Goal: Task Accomplishment & Management: Use online tool/utility

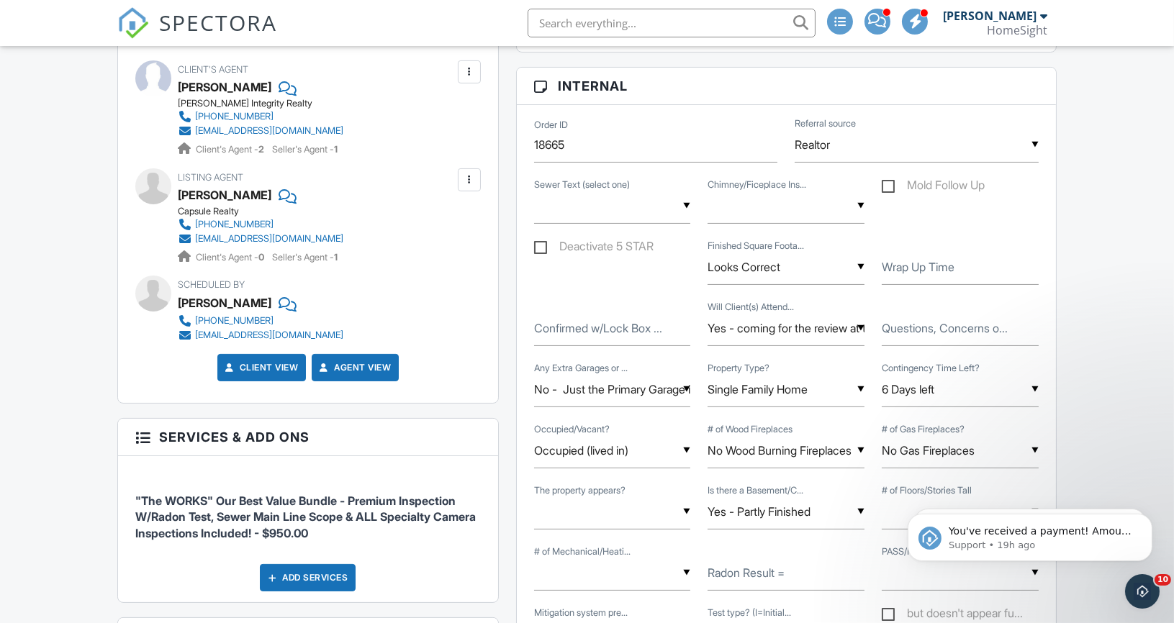
scroll to position [662, 0]
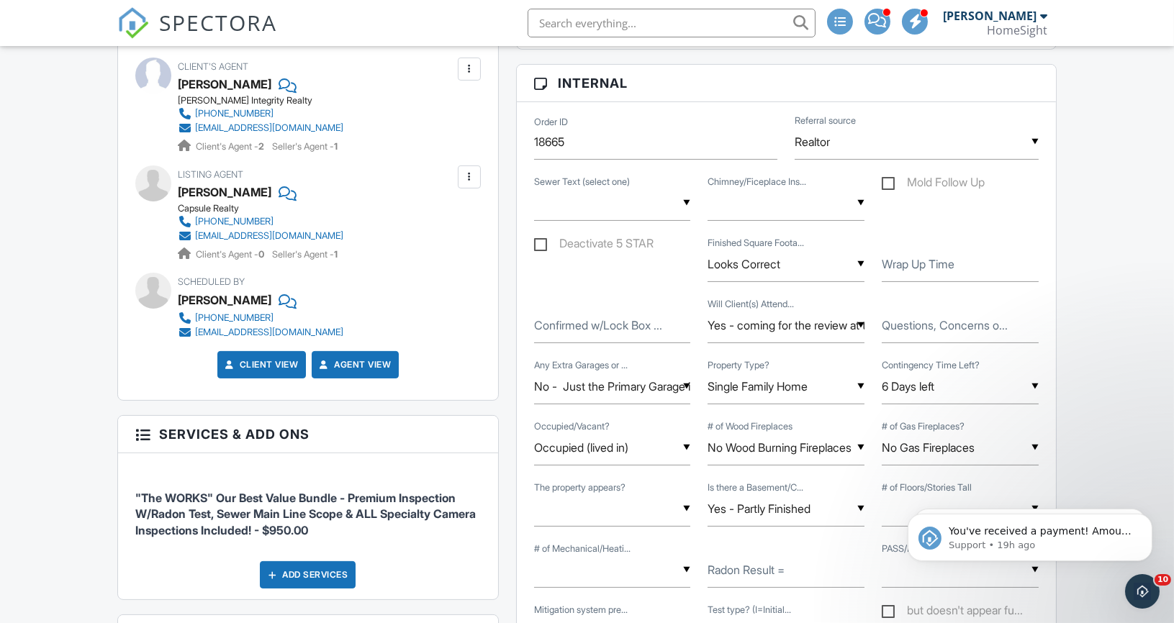
click at [890, 257] on label "Wrap Up Time" at bounding box center [918, 264] width 73 height 16
click at [890, 257] on input "Wrap Up Time" at bounding box center [960, 264] width 157 height 35
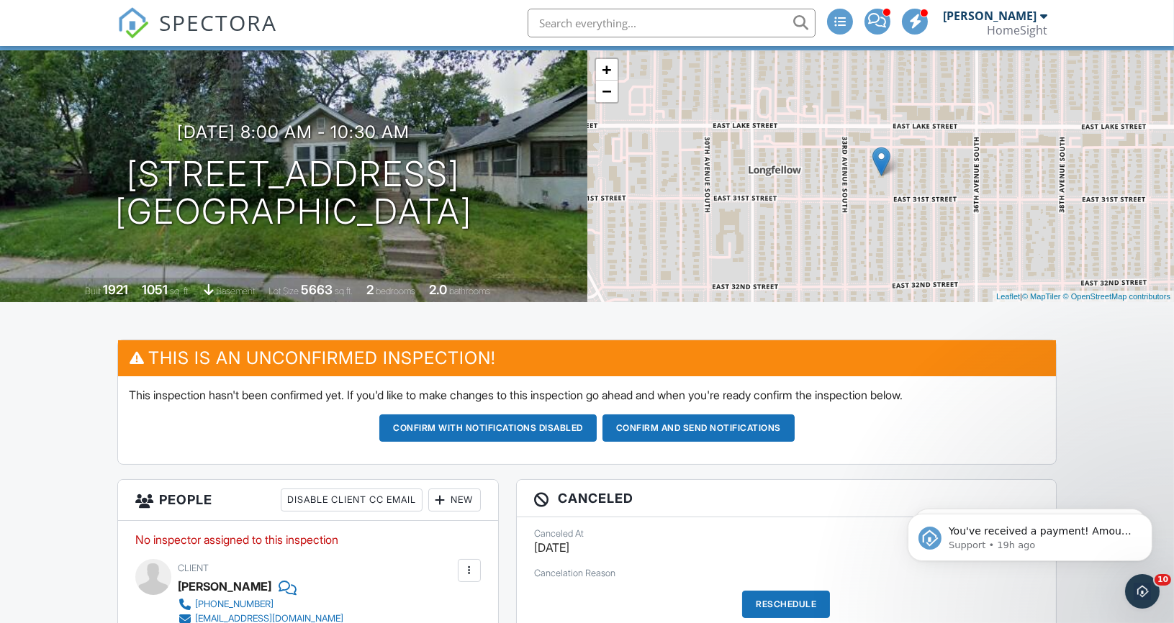
scroll to position [0, 0]
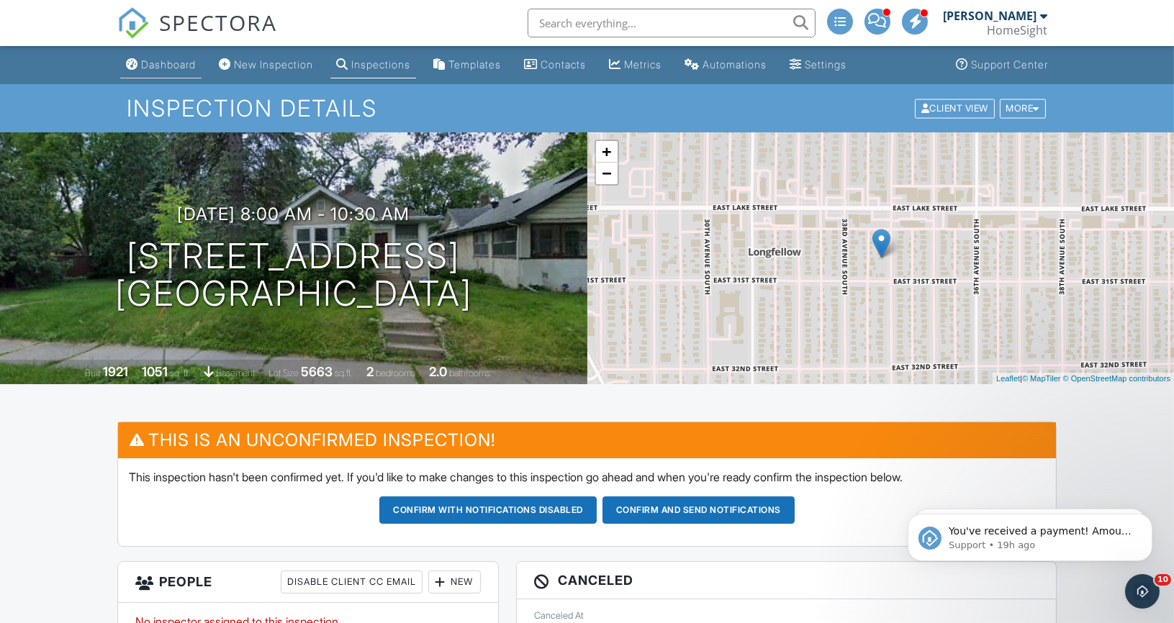
click at [166, 60] on div "Dashboard" at bounding box center [168, 64] width 55 height 12
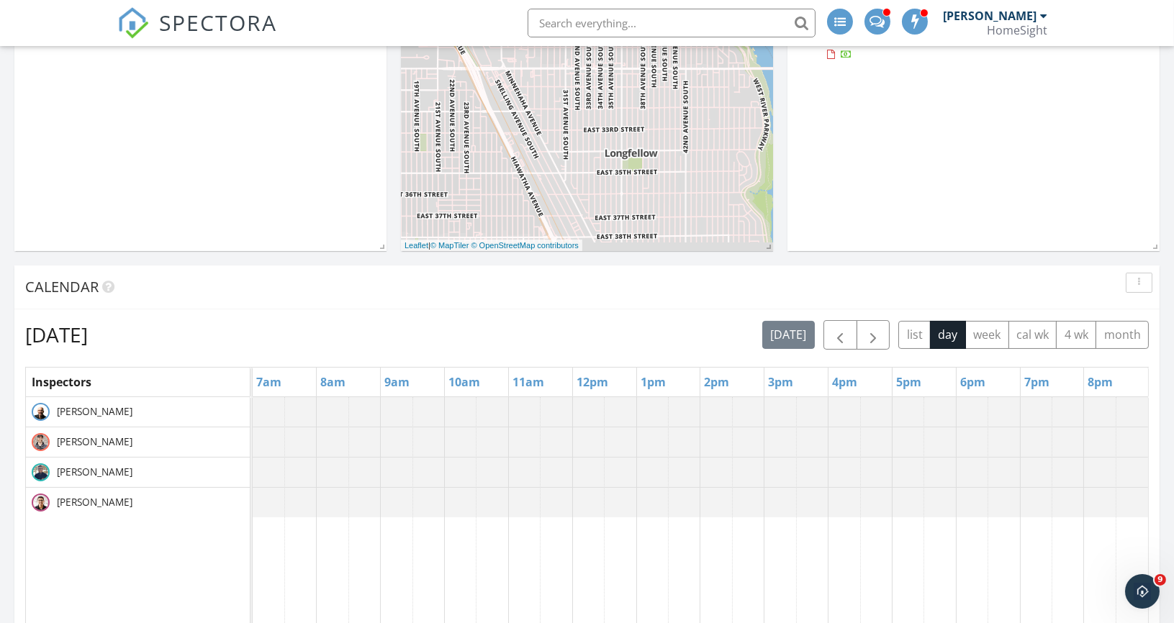
scroll to position [374, 0]
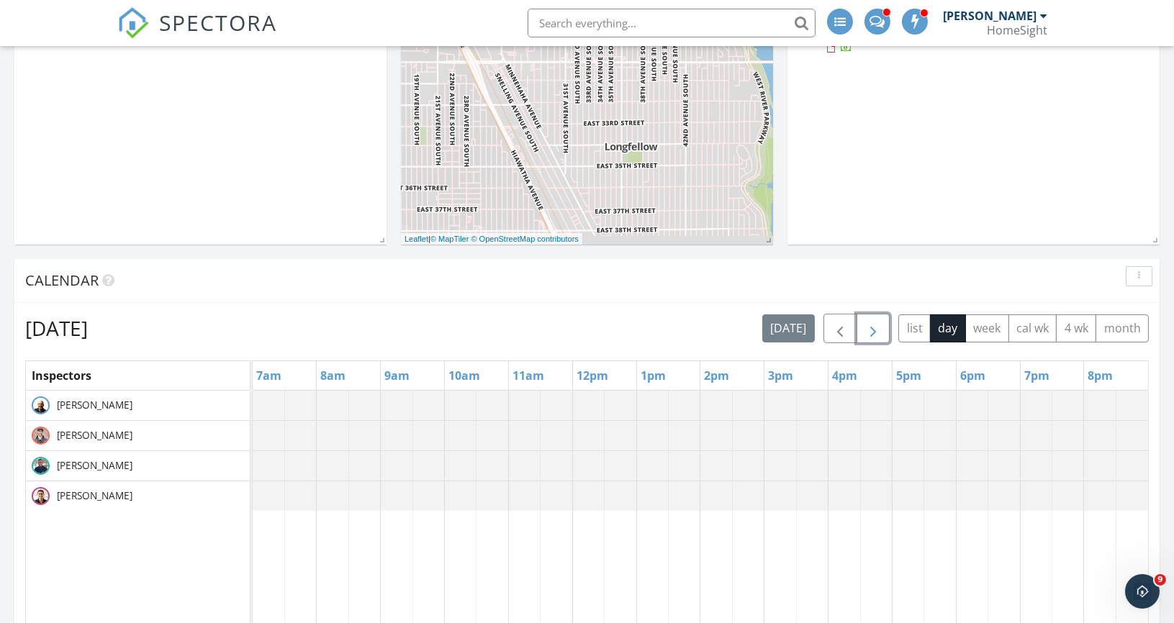
click at [878, 322] on span "button" at bounding box center [872, 328] width 17 height 17
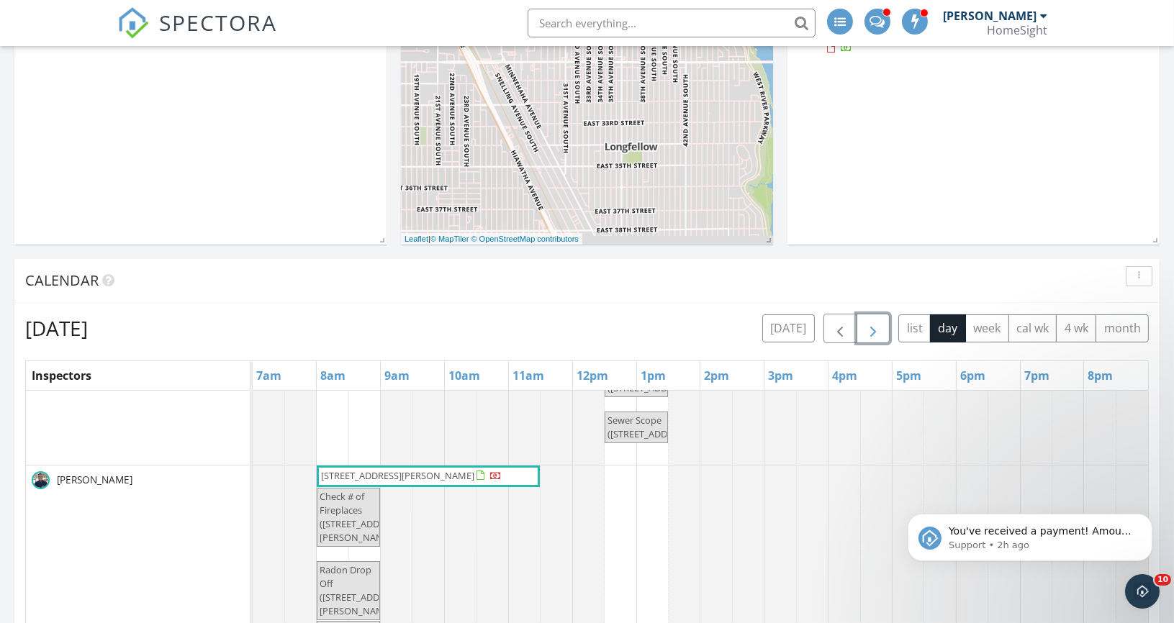
scroll to position [0, 0]
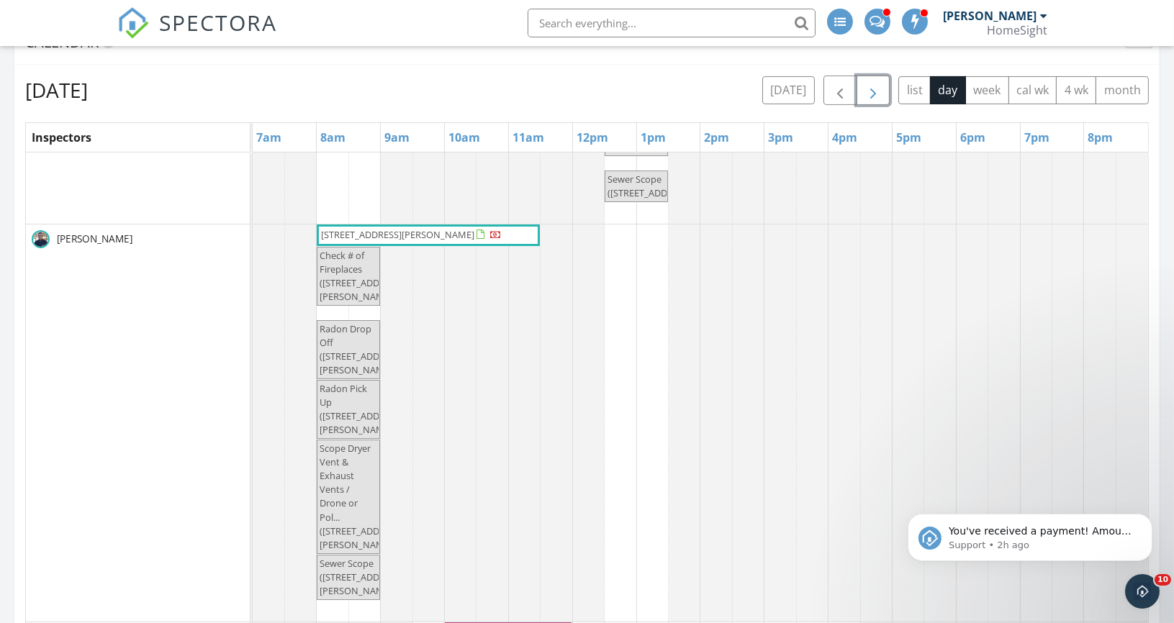
click at [882, 91] on span "button" at bounding box center [872, 90] width 17 height 17
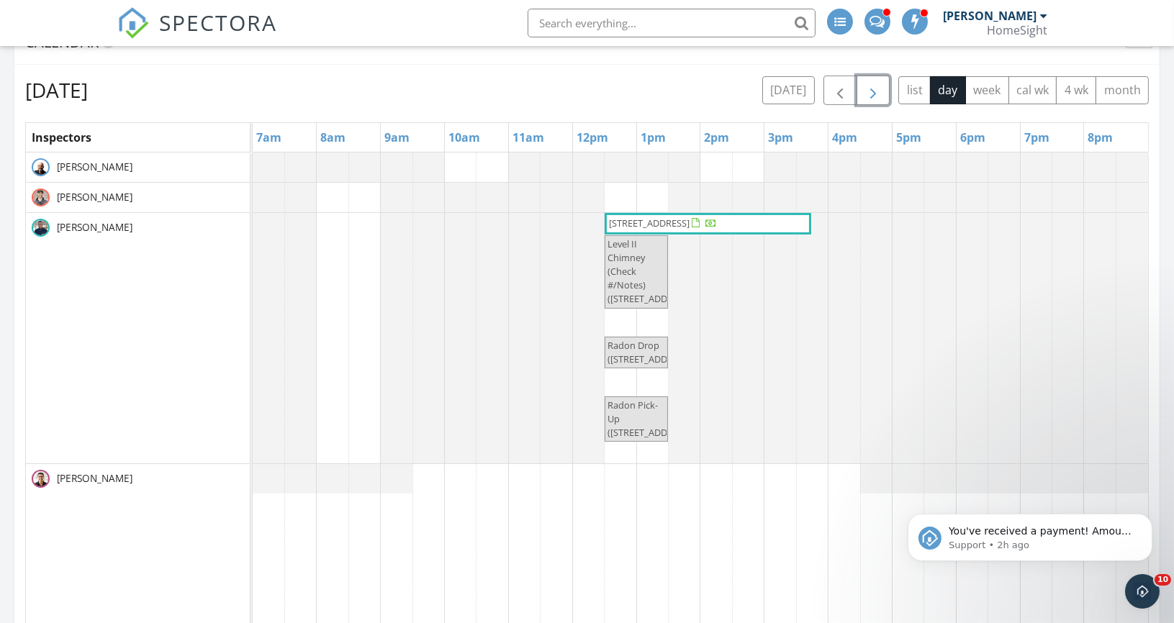
click at [881, 93] on span "button" at bounding box center [872, 90] width 17 height 17
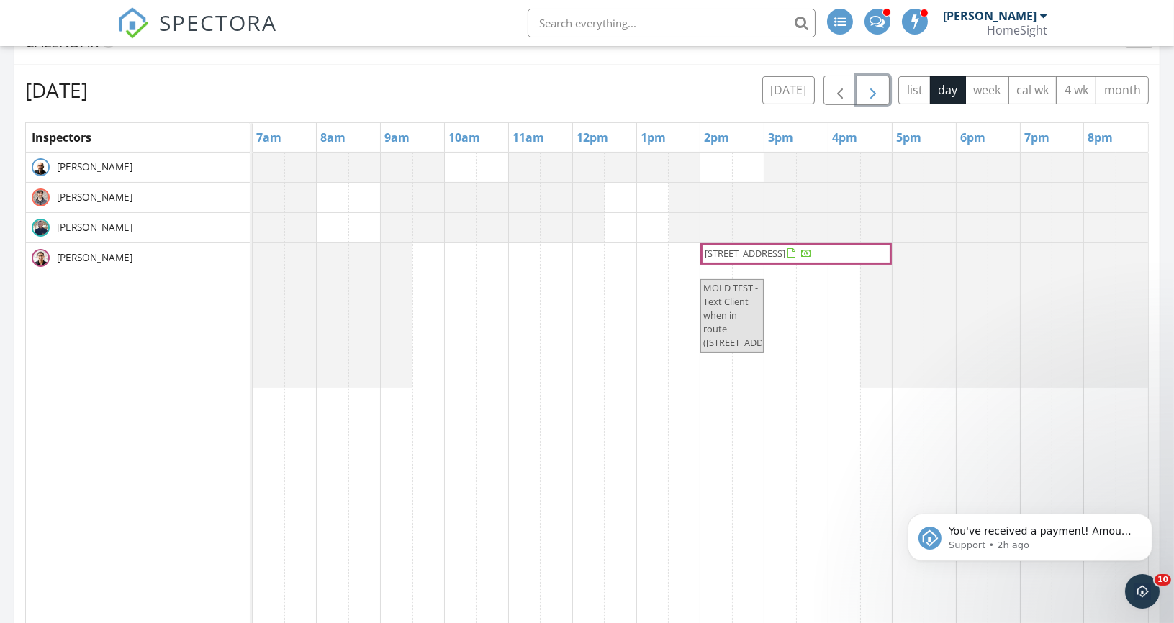
click at [882, 85] on span "button" at bounding box center [872, 90] width 17 height 17
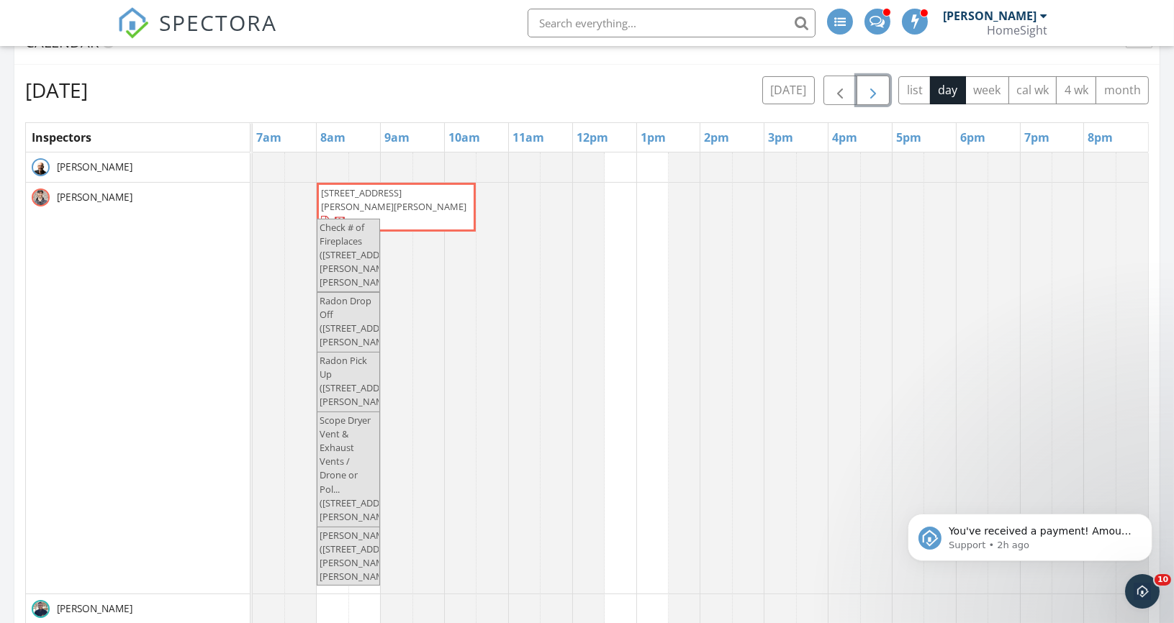
click at [879, 89] on span "button" at bounding box center [872, 90] width 17 height 17
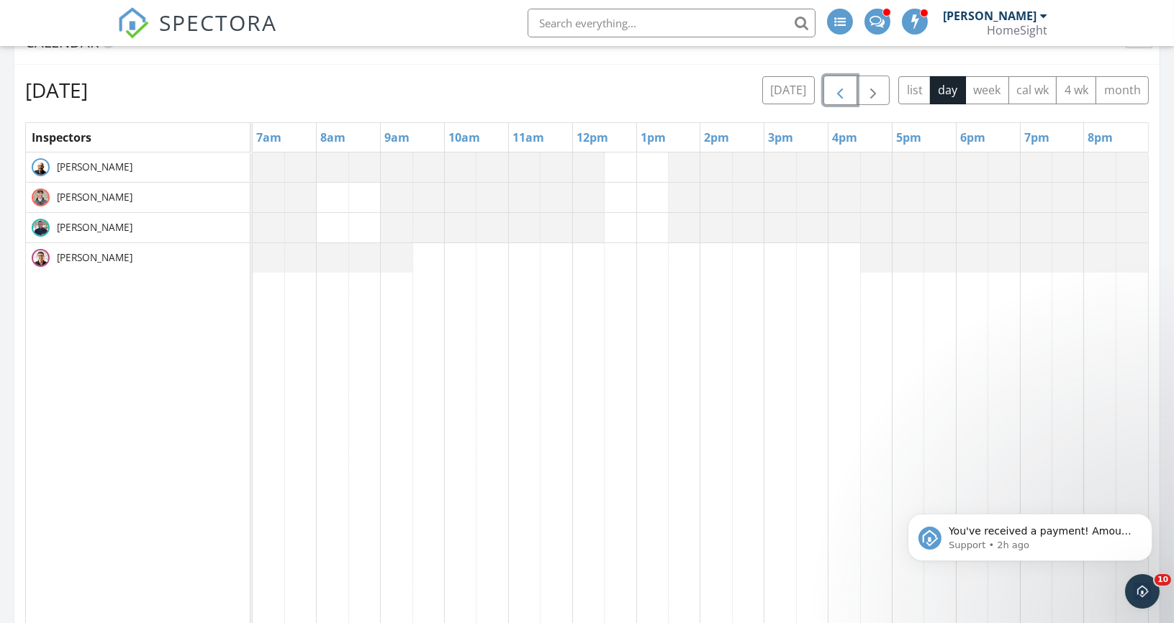
click at [848, 83] on span "button" at bounding box center [839, 90] width 17 height 17
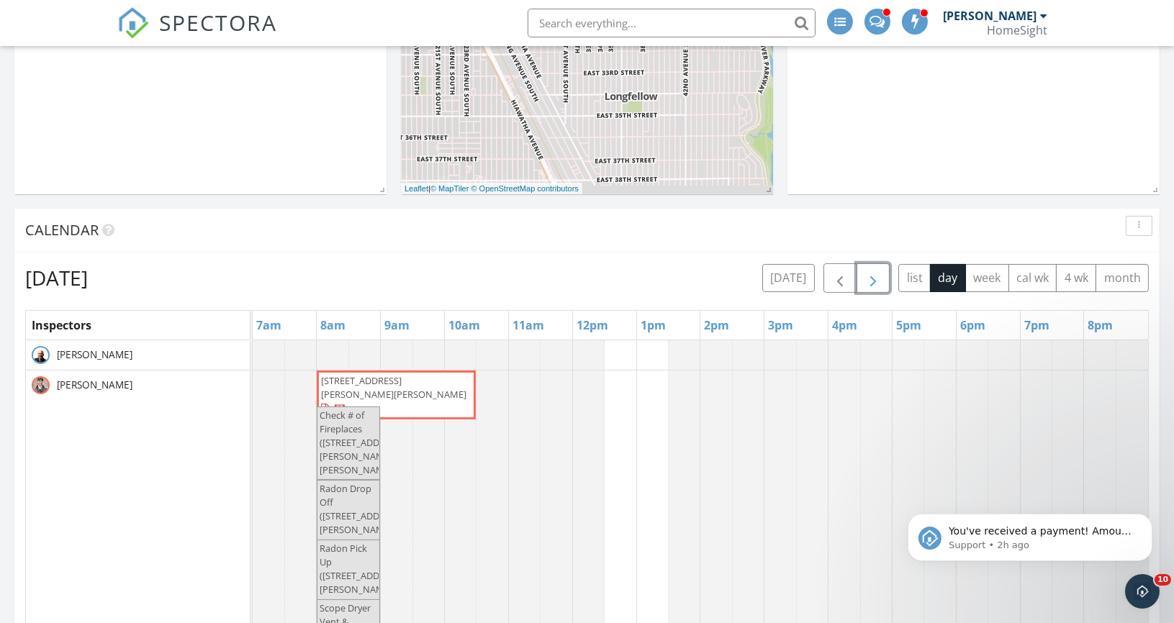
click at [874, 275] on span "button" at bounding box center [872, 278] width 17 height 17
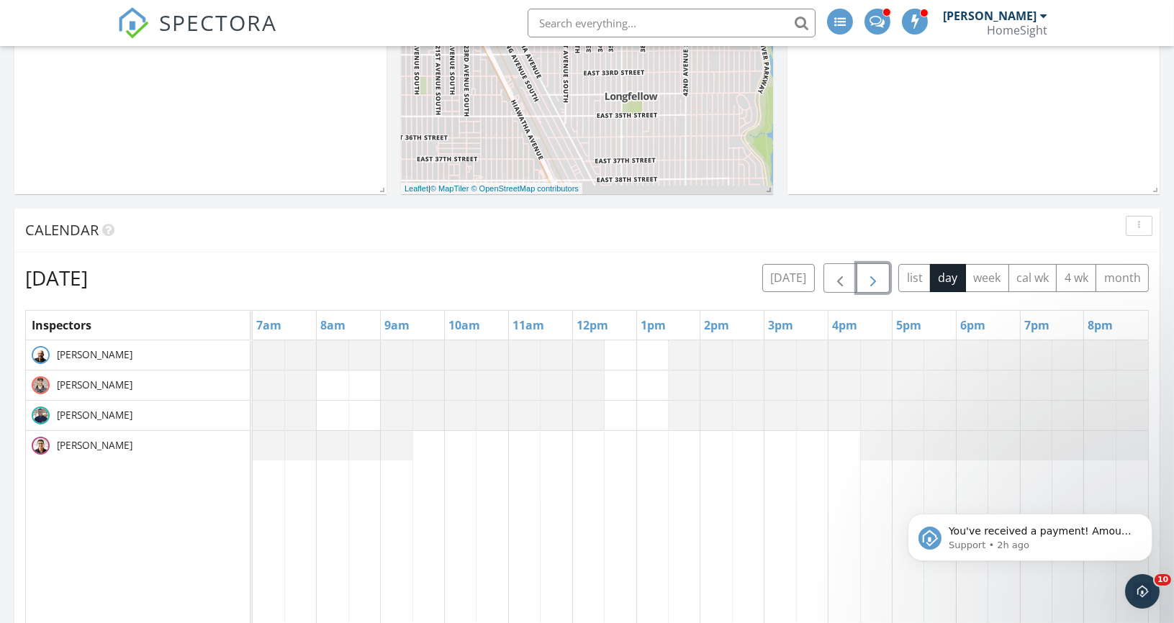
click at [874, 275] on span "button" at bounding box center [872, 278] width 17 height 17
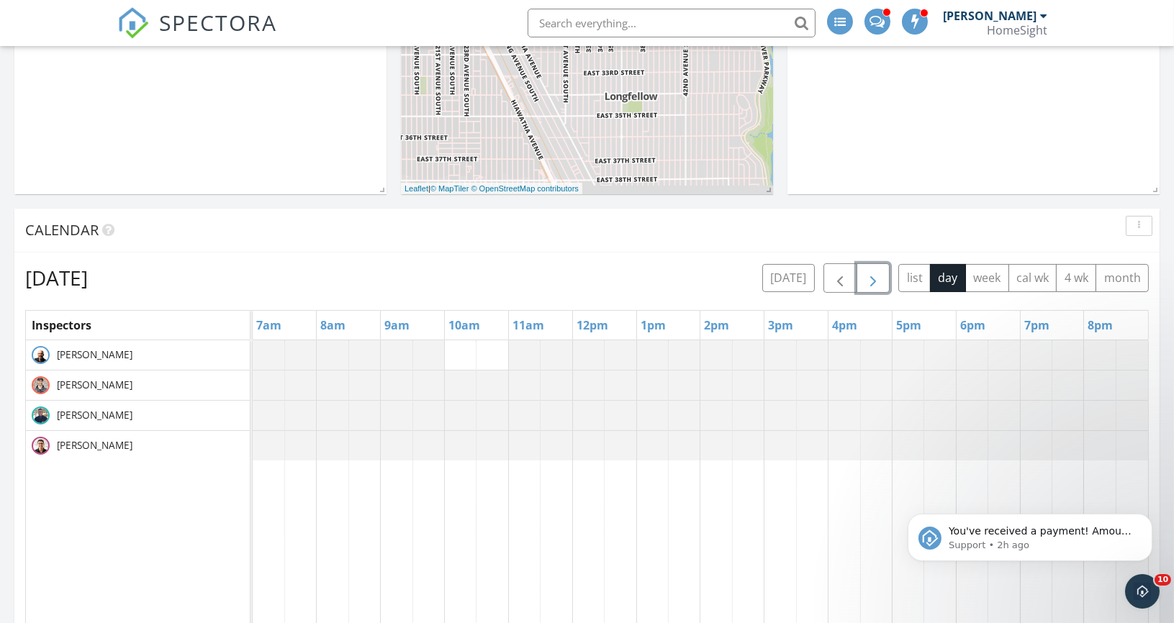
click at [874, 275] on span "button" at bounding box center [872, 278] width 17 height 17
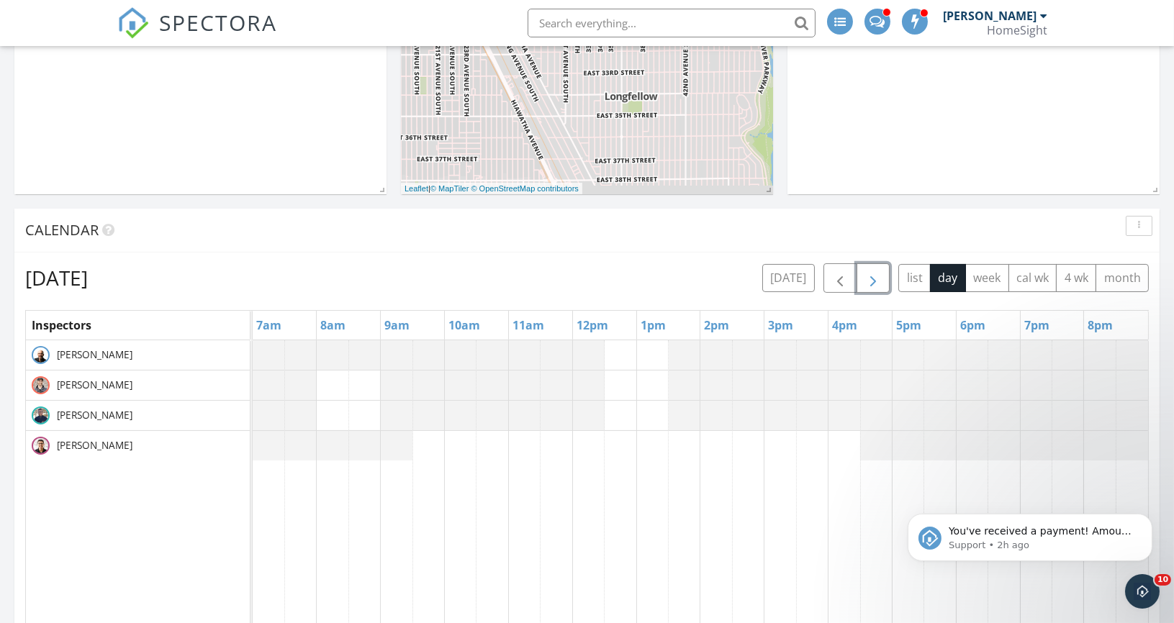
click at [874, 275] on span "button" at bounding box center [872, 278] width 17 height 17
click at [1148, 522] on button "Dismiss notification" at bounding box center [1147, 517] width 19 height 19
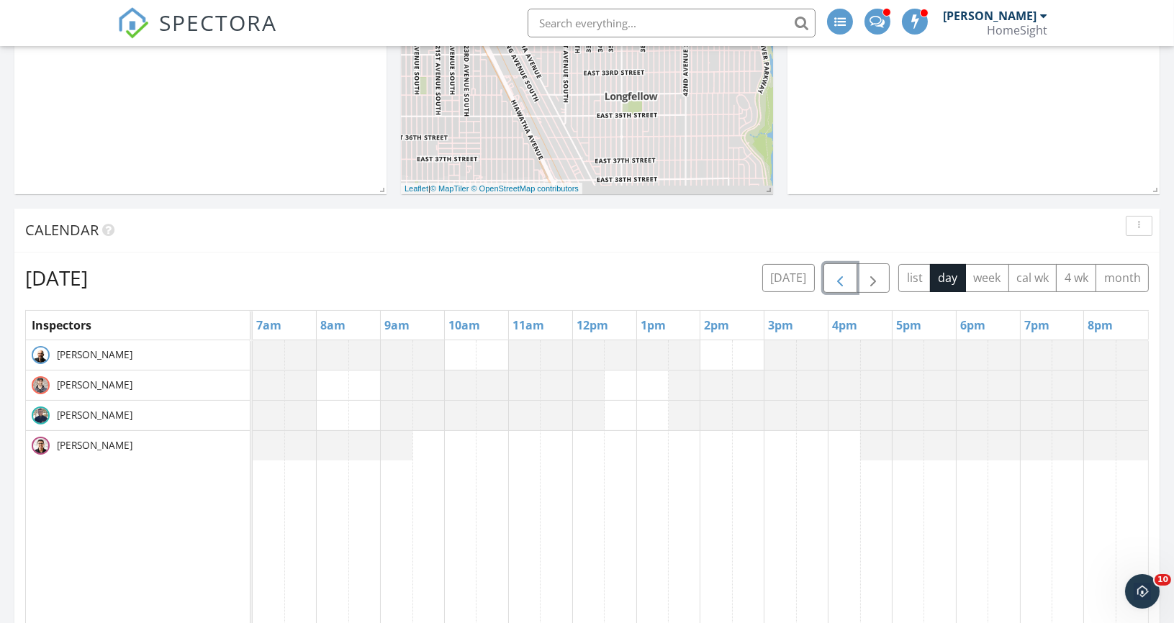
click at [840, 270] on span "button" at bounding box center [839, 278] width 17 height 17
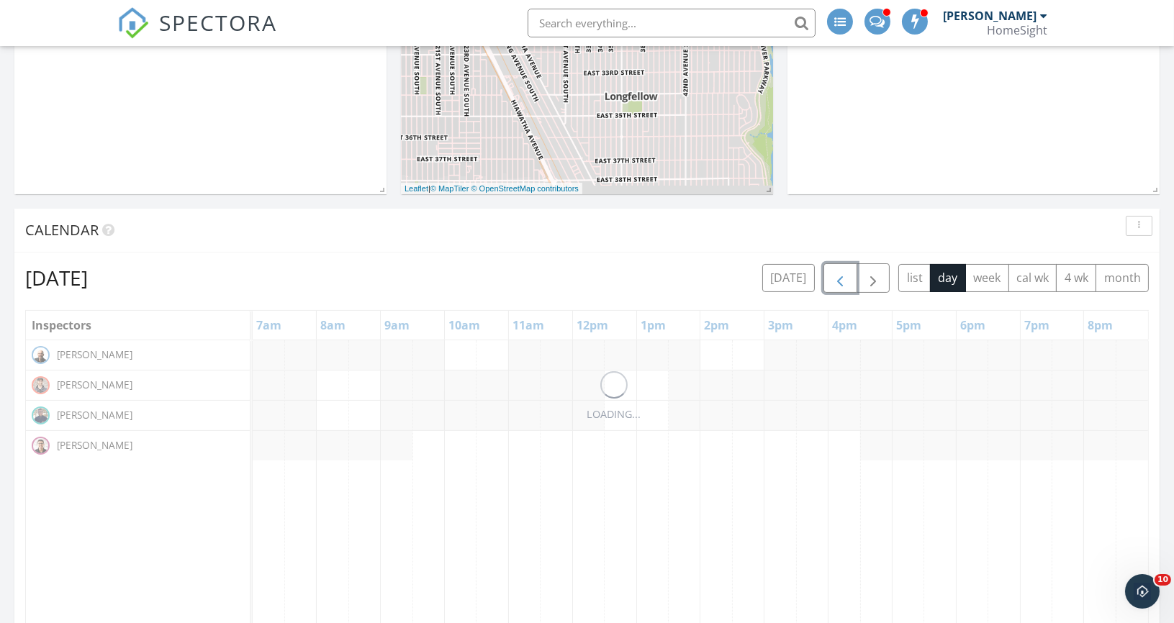
click at [840, 270] on span "button" at bounding box center [839, 278] width 17 height 17
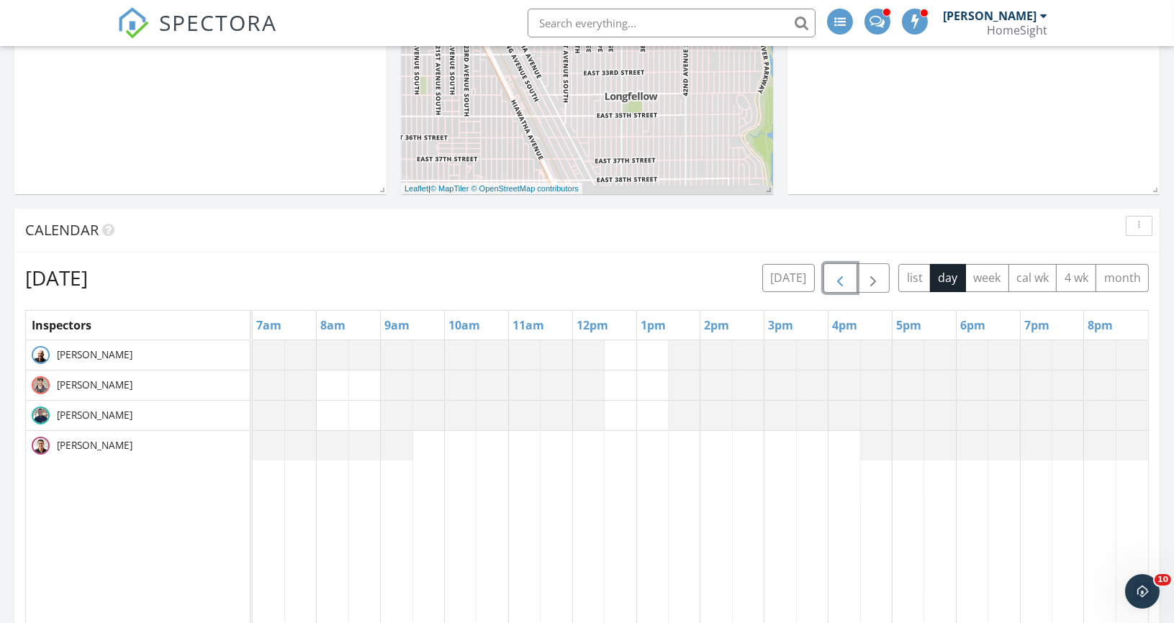
click at [840, 270] on span "button" at bounding box center [839, 278] width 17 height 17
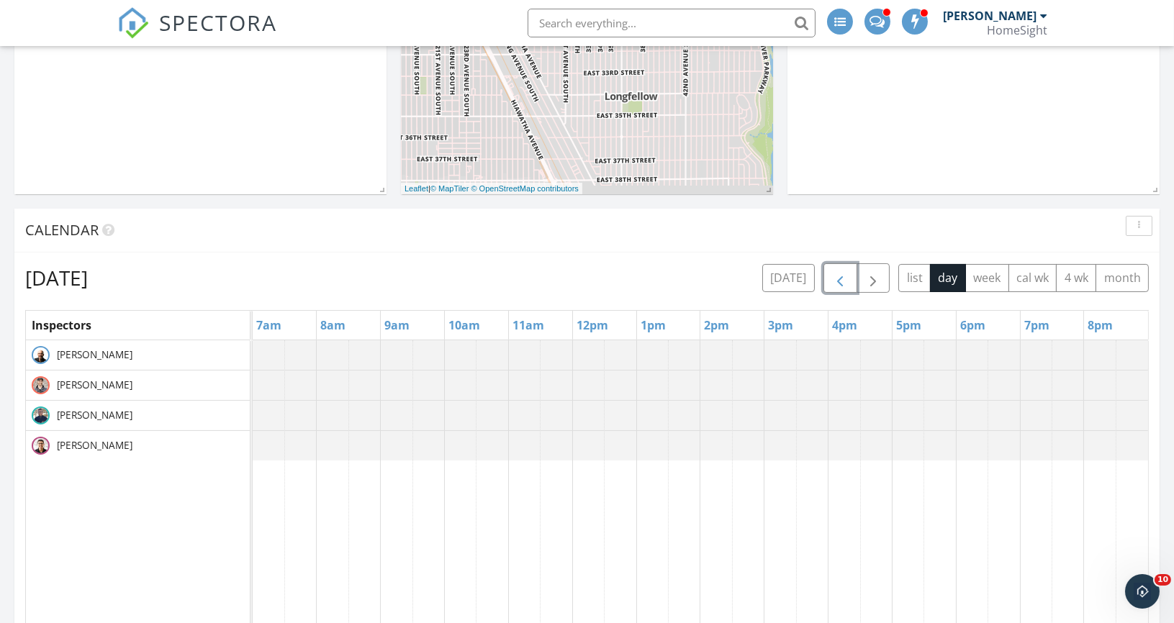
click at [840, 270] on span "button" at bounding box center [839, 278] width 17 height 17
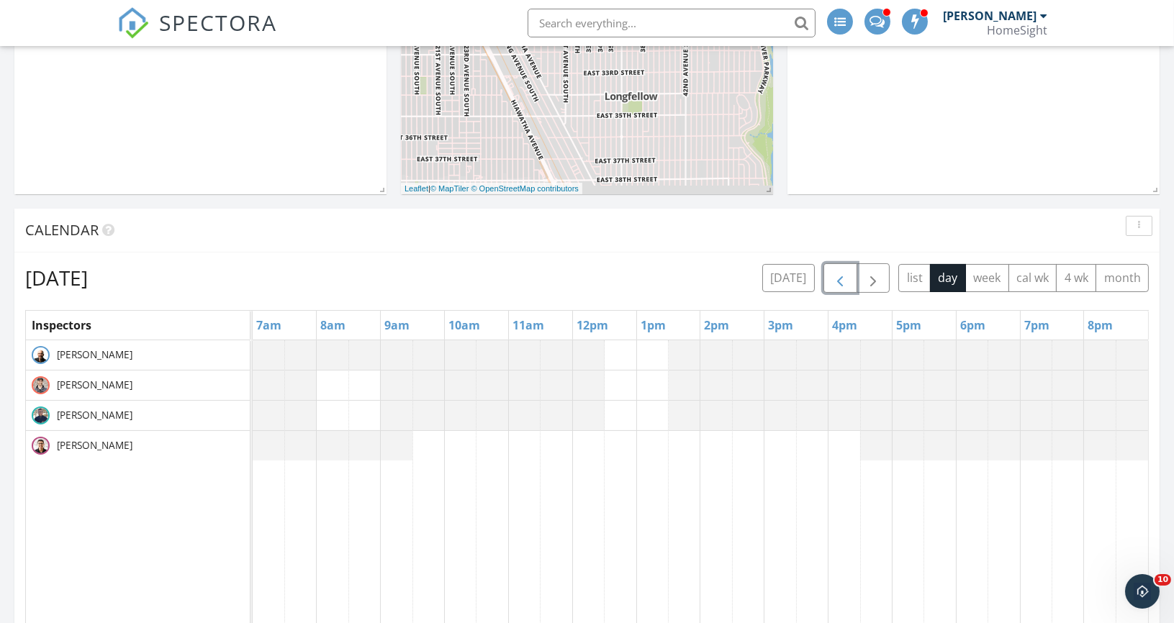
click at [840, 270] on span "button" at bounding box center [839, 278] width 17 height 17
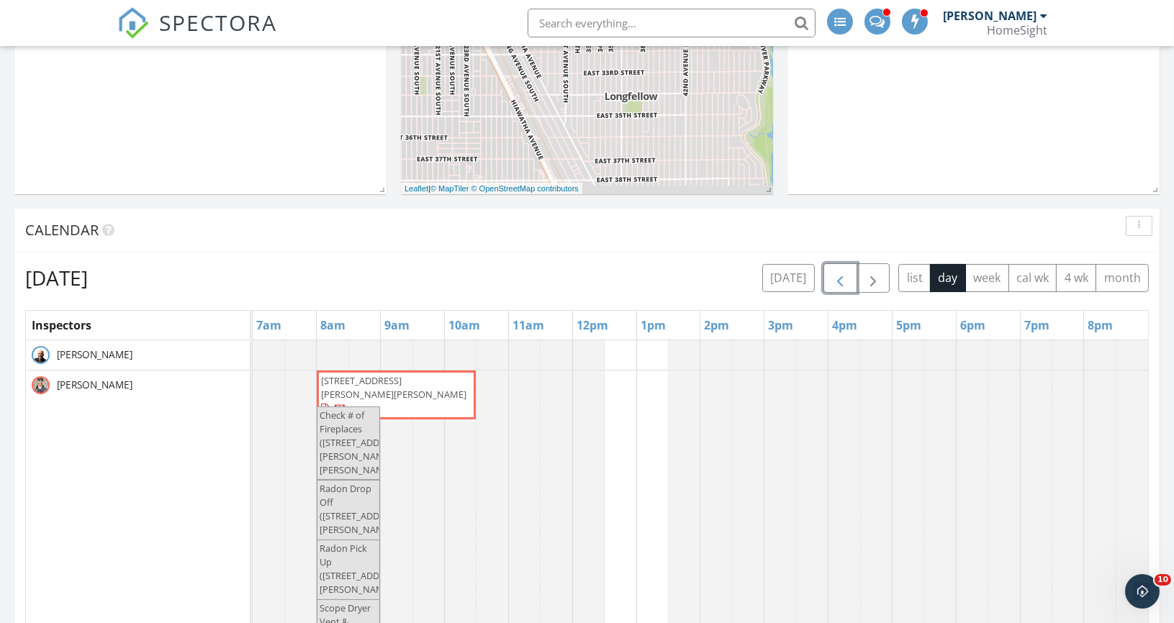
click at [840, 270] on span "button" at bounding box center [839, 278] width 17 height 17
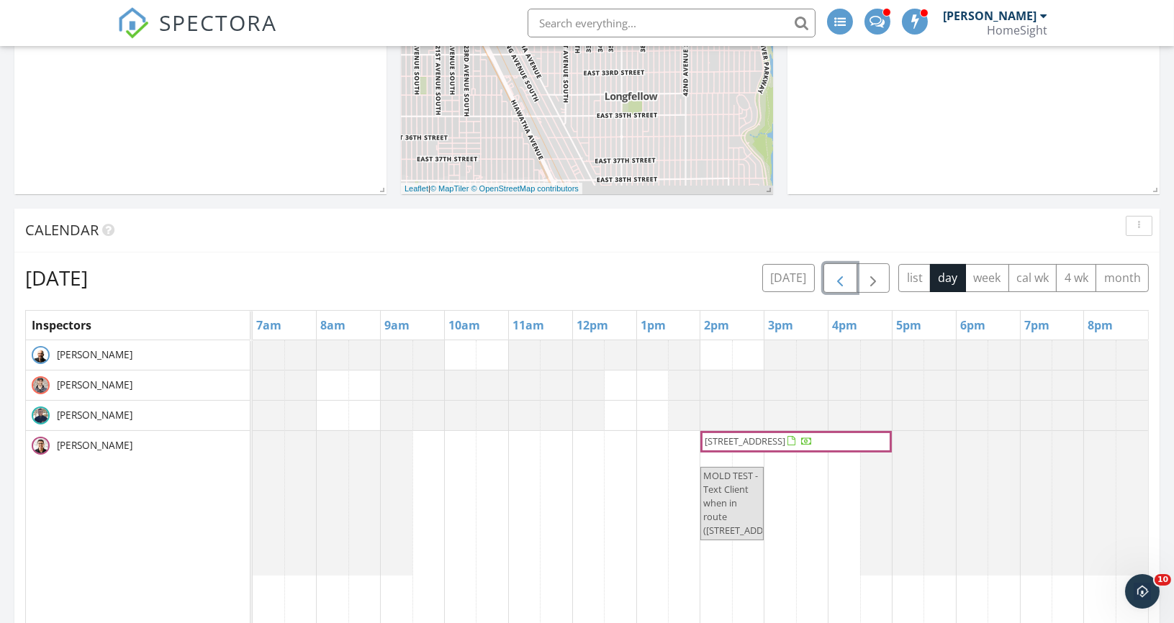
click at [840, 270] on span "button" at bounding box center [839, 278] width 17 height 17
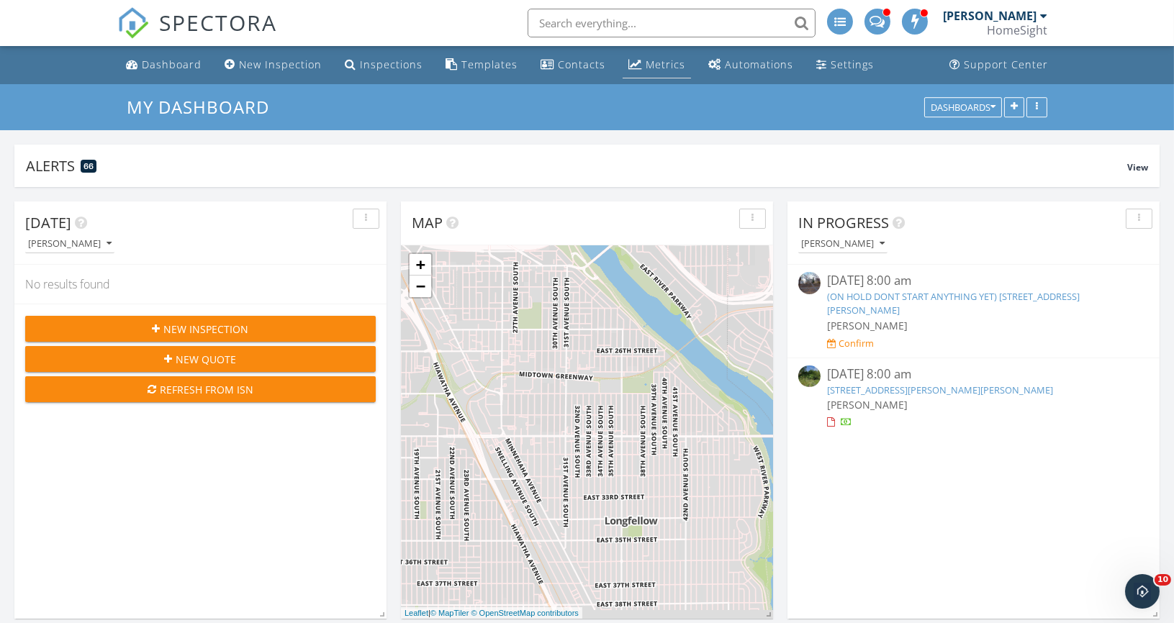
click at [646, 68] on div "Metrics" at bounding box center [666, 65] width 40 height 14
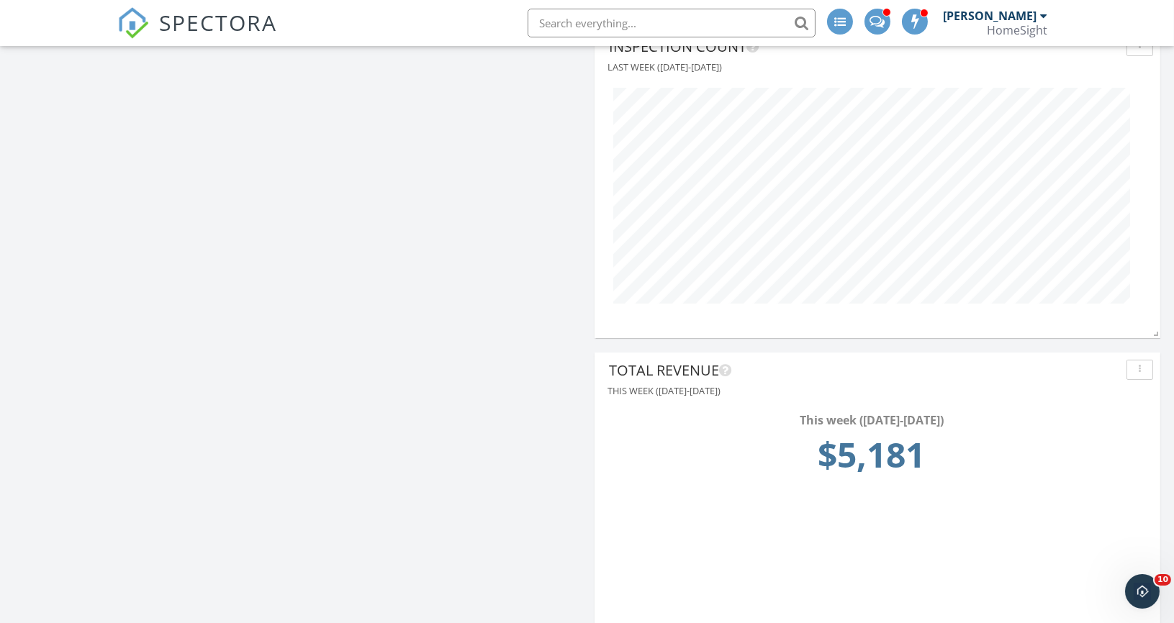
scroll to position [497, 0]
